Goal: Leave review/rating: Leave review/rating

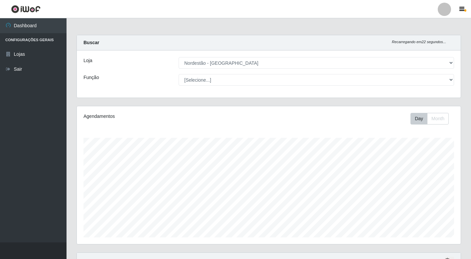
select select "454"
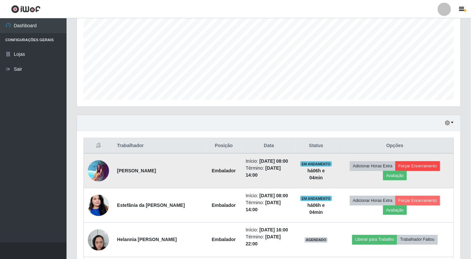
scroll to position [138, 383]
click at [403, 172] on button "Avaliação" at bounding box center [395, 175] width 24 height 9
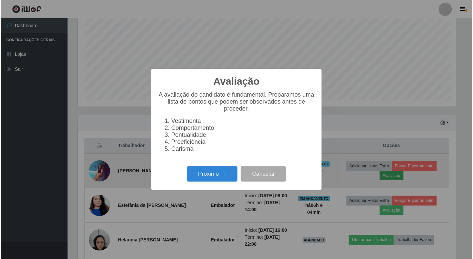
scroll to position [138, 380]
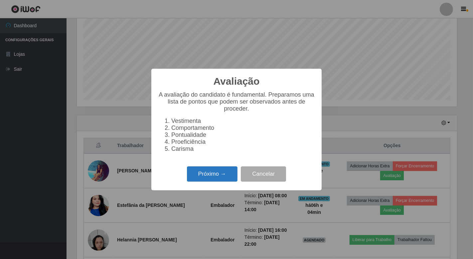
click at [213, 174] on button "Próximo →" at bounding box center [212, 174] width 51 height 16
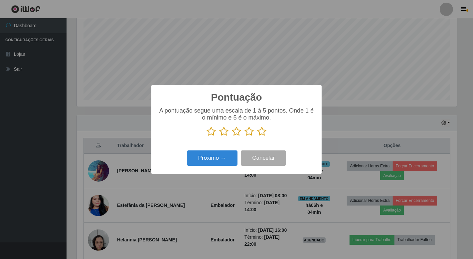
scroll to position [332182, 331940]
click at [261, 131] on icon at bounding box center [261, 132] width 9 height 10
click at [257, 137] on input "radio" at bounding box center [257, 137] width 0 height 0
click at [210, 161] on button "Próximo →" at bounding box center [212, 159] width 51 height 16
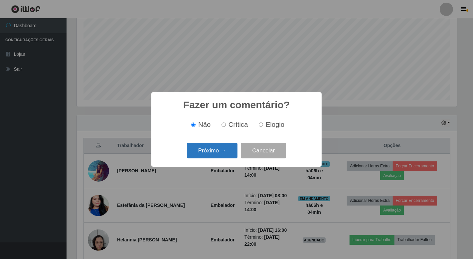
click at [211, 153] on button "Próximo →" at bounding box center [212, 151] width 51 height 16
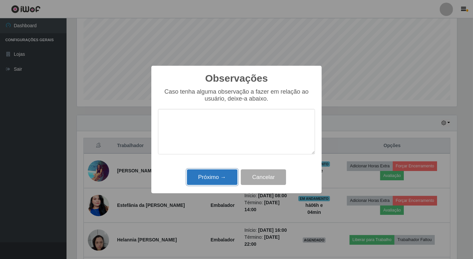
click at [210, 179] on button "Próximo →" at bounding box center [212, 177] width 51 height 16
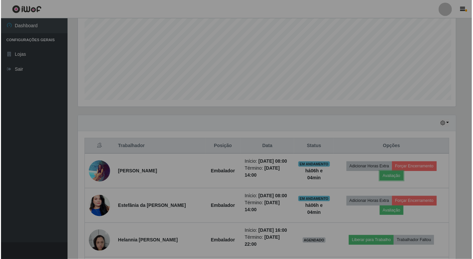
scroll to position [138, 383]
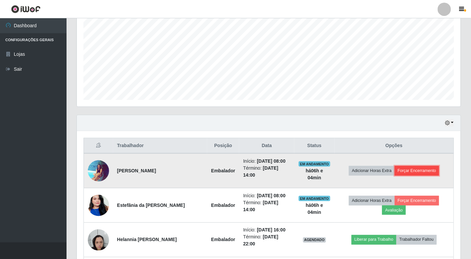
click at [414, 169] on button "Forçar Encerramento" at bounding box center [416, 170] width 45 height 9
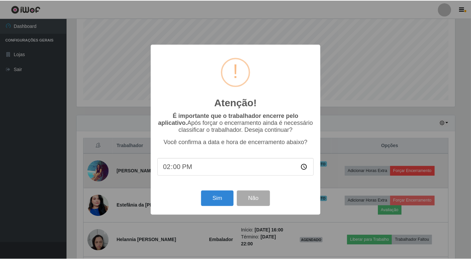
scroll to position [138, 380]
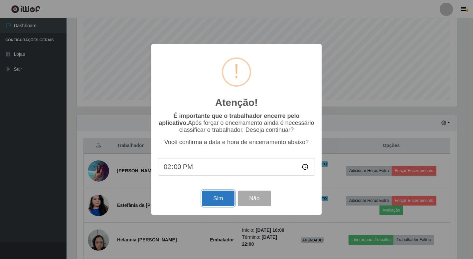
click at [223, 201] on button "Sim" at bounding box center [218, 199] width 32 height 16
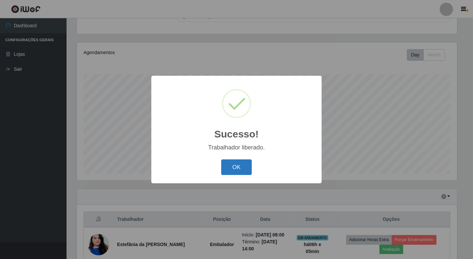
click at [239, 166] on button "OK" at bounding box center [236, 168] width 31 height 16
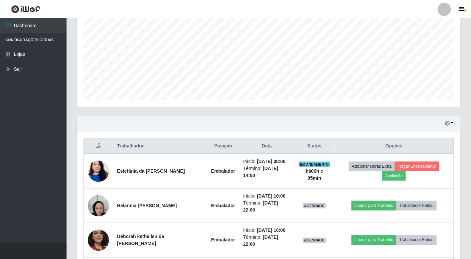
scroll to position [138, 0]
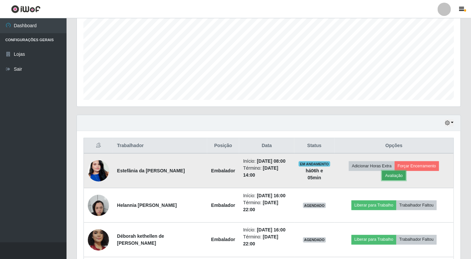
click at [394, 174] on button "Avaliação" at bounding box center [394, 175] width 24 height 9
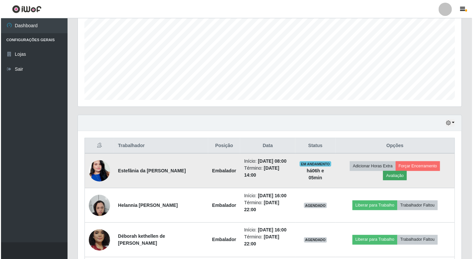
scroll to position [138, 380]
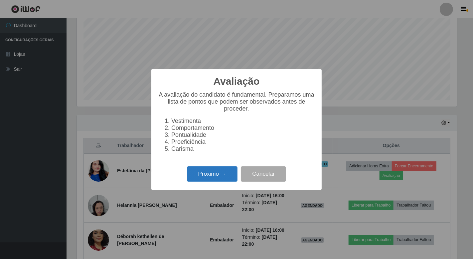
click at [219, 178] on button "Próximo →" at bounding box center [212, 174] width 51 height 16
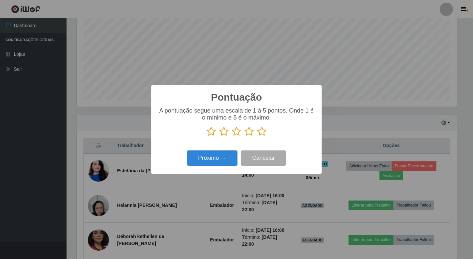
click at [264, 131] on icon at bounding box center [261, 132] width 9 height 10
click at [257, 137] on input "radio" at bounding box center [257, 137] width 0 height 0
click at [219, 160] on button "Próximo →" at bounding box center [212, 159] width 51 height 16
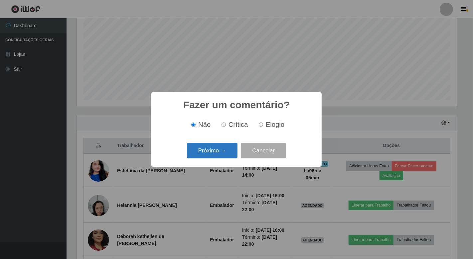
click at [214, 151] on button "Próximo →" at bounding box center [212, 151] width 51 height 16
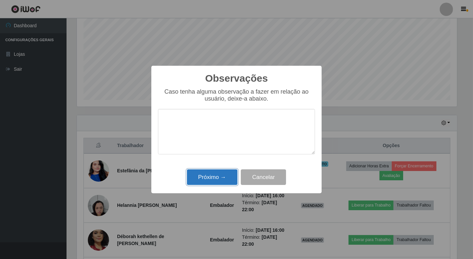
click at [217, 175] on button "Próximo →" at bounding box center [212, 177] width 51 height 16
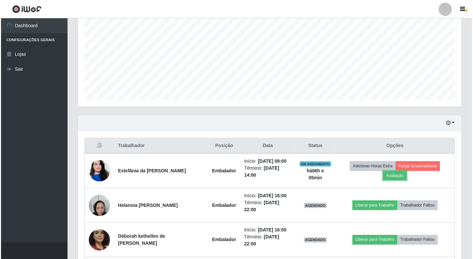
scroll to position [138, 383]
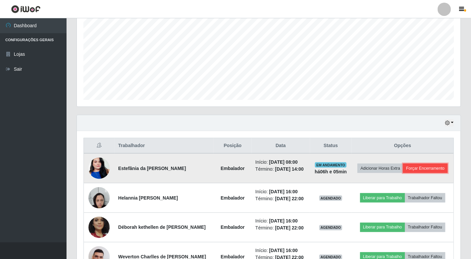
click at [403, 173] on button "Forçar Encerramento" at bounding box center [425, 168] width 45 height 9
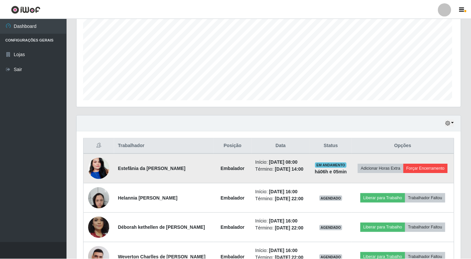
scroll to position [138, 380]
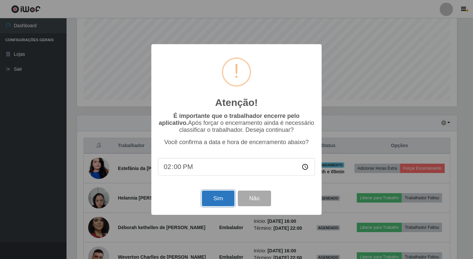
click at [219, 200] on button "Sim" at bounding box center [218, 199] width 32 height 16
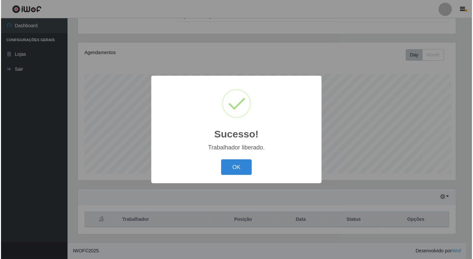
scroll to position [0, 0]
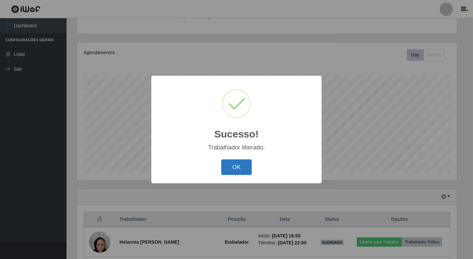
click at [232, 167] on button "OK" at bounding box center [236, 168] width 31 height 16
